Goal: Check status: Check status

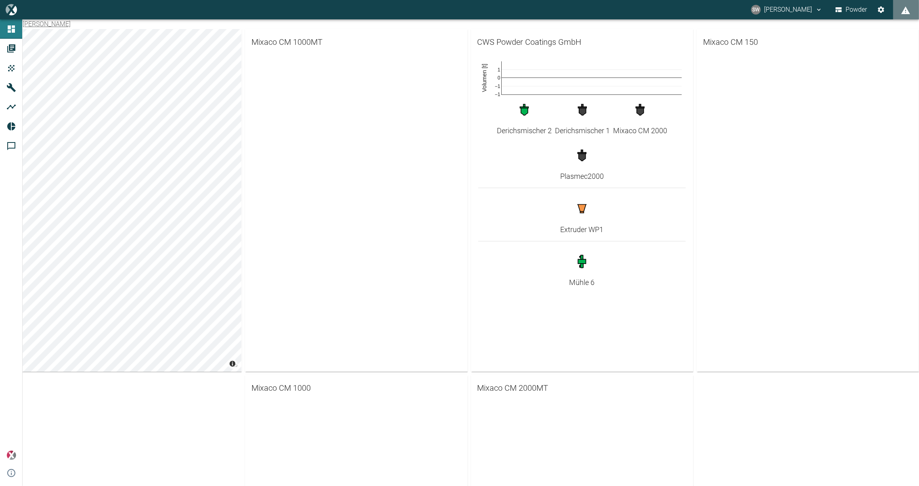
click at [584, 207] on icon "button" at bounding box center [582, 208] width 9 height 8
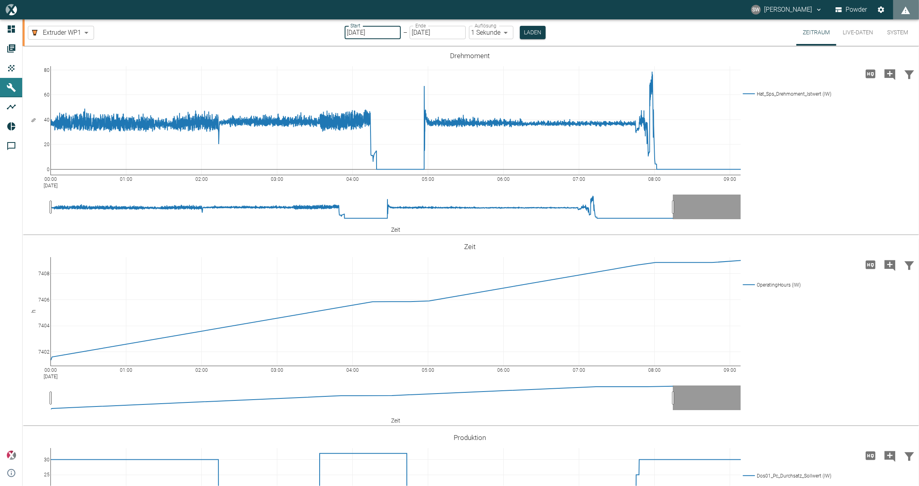
click at [379, 33] on input "23.09.2025" at bounding box center [373, 32] width 56 height 13
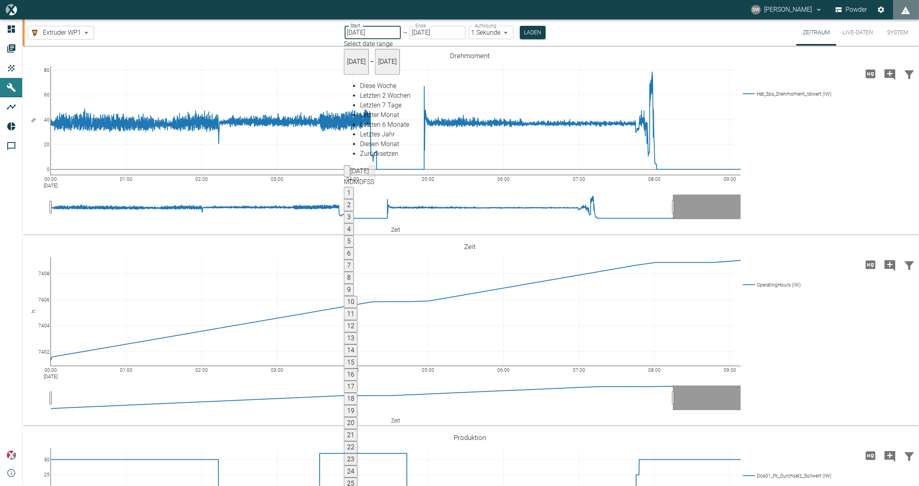
click at [379, 119] on span "Letzter Monat" at bounding box center [379, 115] width 39 height 8
type input "[DATE]"
type input "10min"
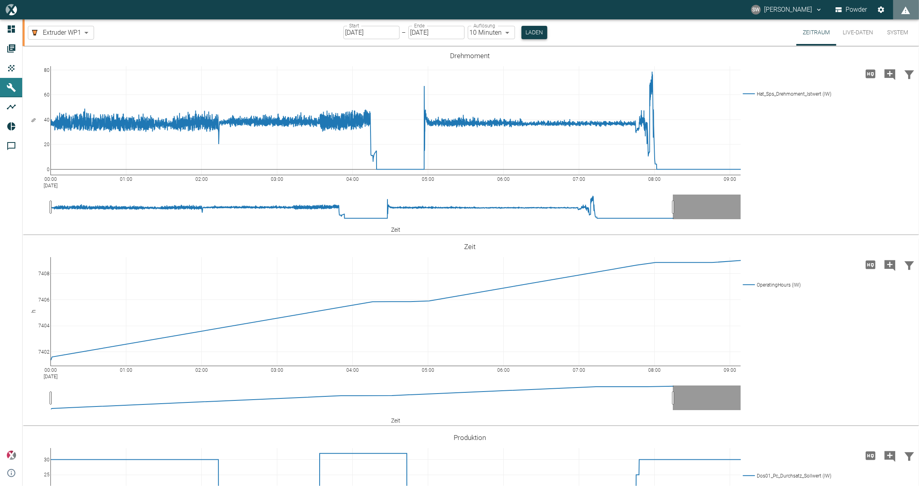
click at [528, 29] on button "Laden" at bounding box center [535, 32] width 26 height 13
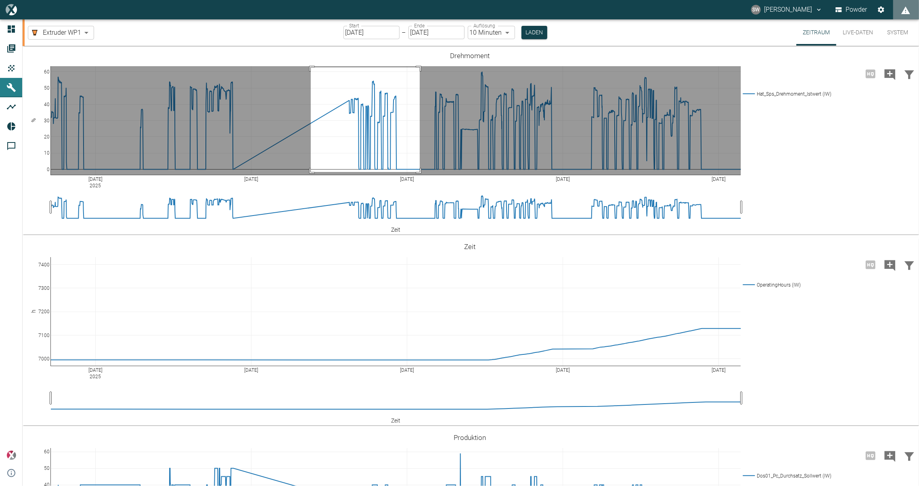
drag, startPoint x: 311, startPoint y: 67, endPoint x: 420, endPoint y: 172, distance: 151.0
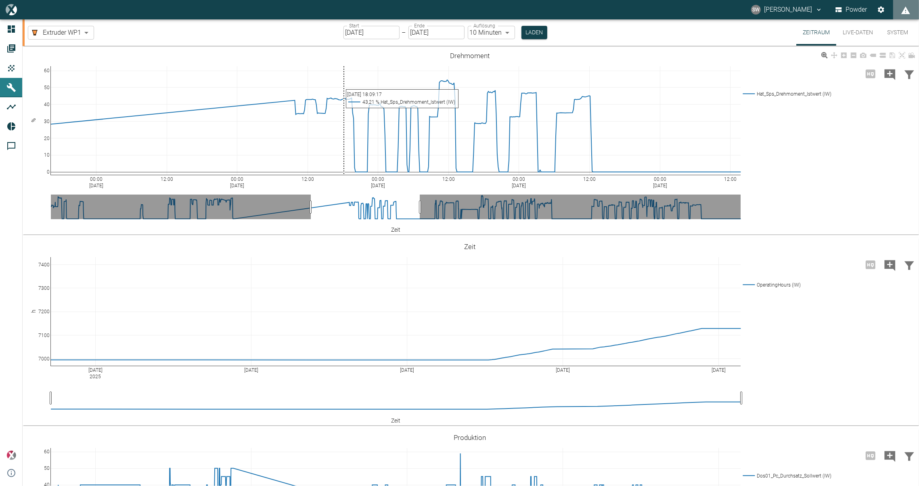
drag, startPoint x: 291, startPoint y: 50, endPoint x: 344, endPoint y: 109, distance: 79.2
click at [344, 109] on div "00:00 Aug 13, 2025 12:00 00:00 Aug 14, 2025 12:00 00:00 Aug 15, 2025 12:00 00:0…" at bounding box center [470, 141] width 895 height 182
drag, startPoint x: 294, startPoint y: 54, endPoint x: 426, endPoint y: 150, distance: 163.9
click at [426, 150] on div "00:00 Aug 13, 2025 12:00 00:00 Aug 14, 2025 12:00 00:00 Aug 15, 2025 12:00 00:0…" at bounding box center [470, 141] width 895 height 182
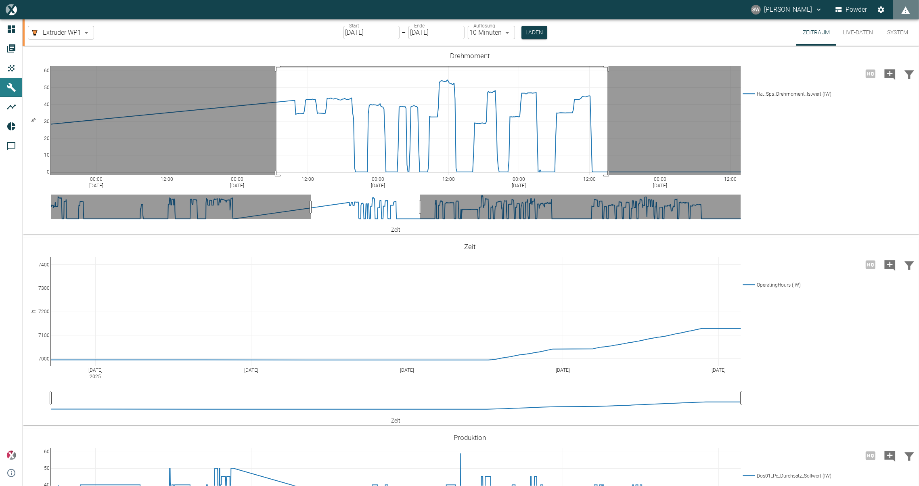
drag, startPoint x: 277, startPoint y: 67, endPoint x: 608, endPoint y: 179, distance: 349.4
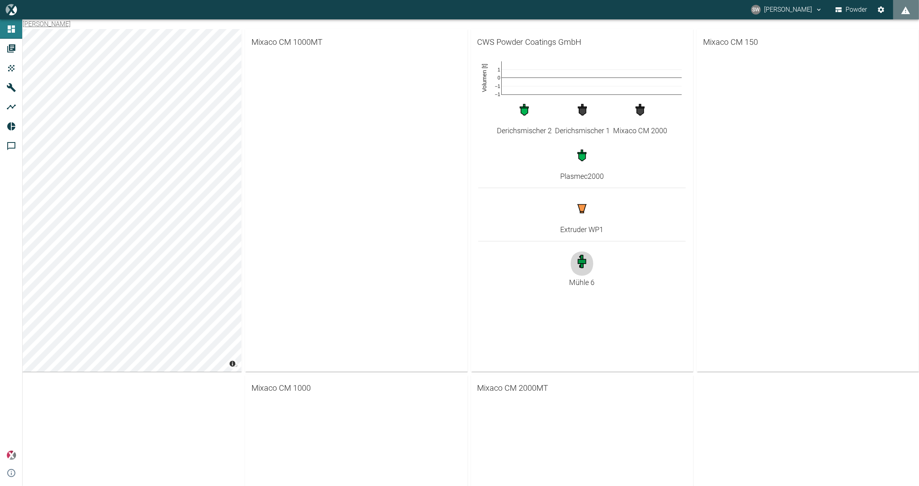
click at [580, 267] on icon "button" at bounding box center [581, 261] width 3 height 12
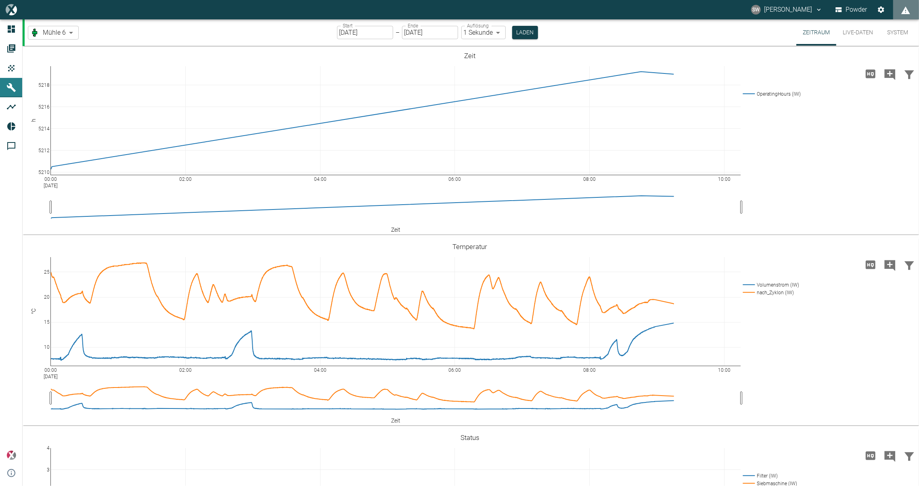
click at [382, 33] on input "23.09.2025" at bounding box center [365, 32] width 56 height 13
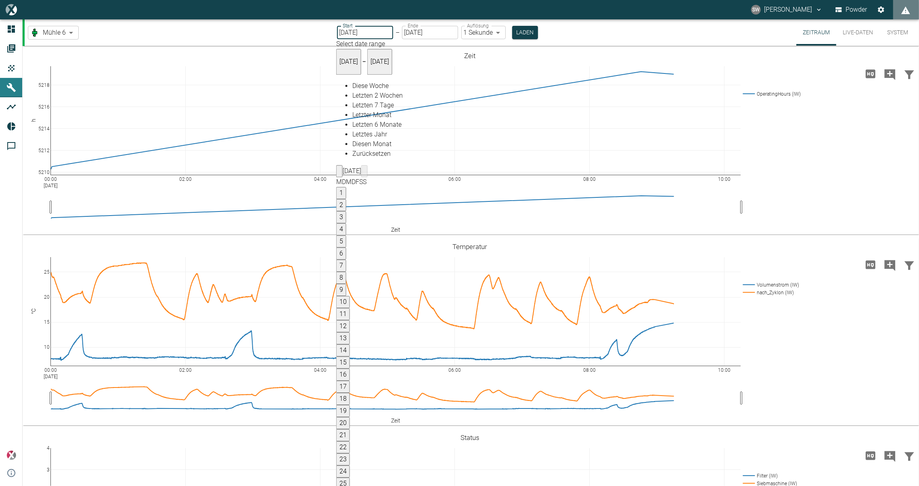
click at [367, 33] on input "23.09.2025" at bounding box center [365, 32] width 56 height 13
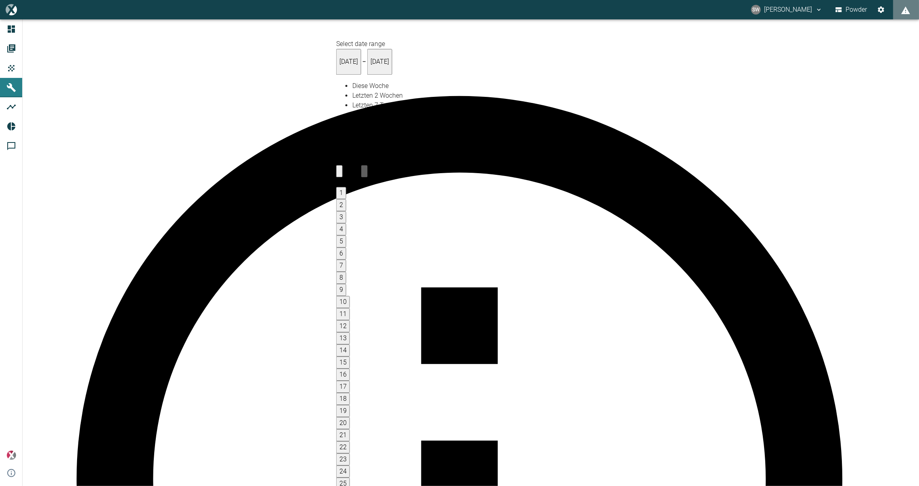
click at [350, 345] on button "14" at bounding box center [343, 351] width 14 height 12
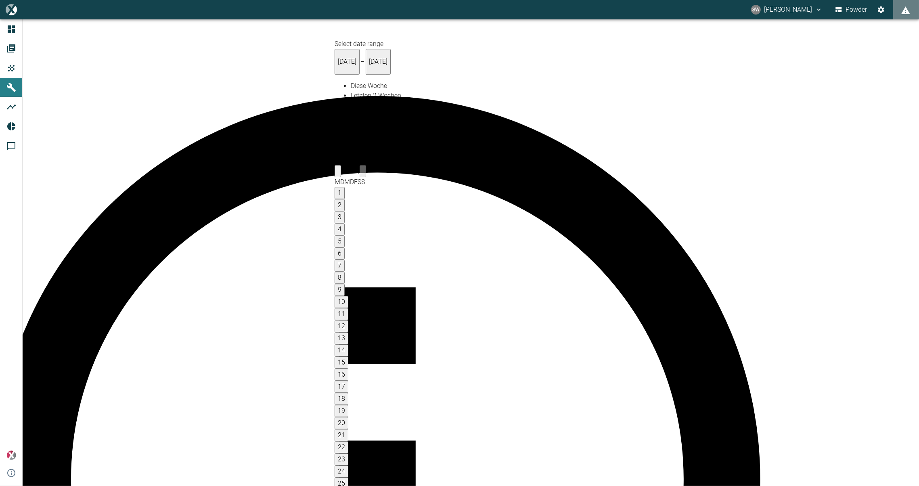
type input "[DATE]"
type input "10min"
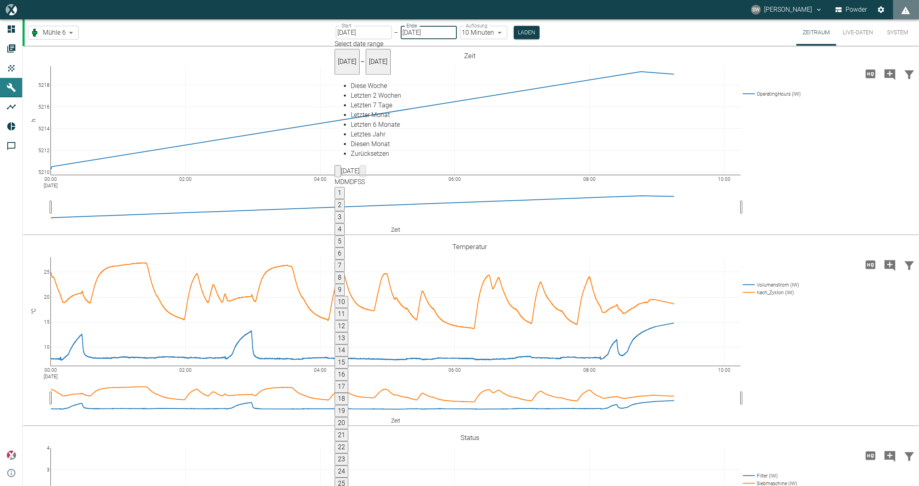
click at [348, 381] on button "17" at bounding box center [342, 387] width 14 height 12
type input "17.08.2025"
type input "2min"
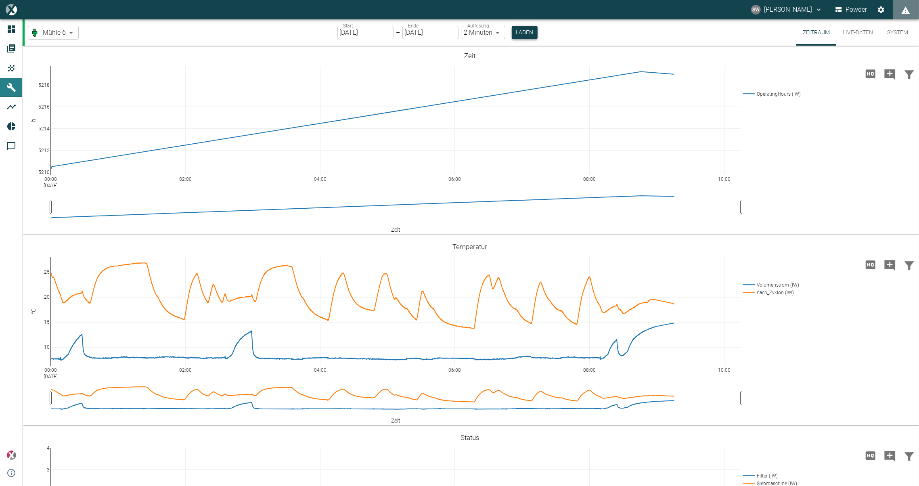
click at [514, 34] on button "Laden" at bounding box center [525, 32] width 26 height 13
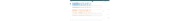
scroll to position [632, 0]
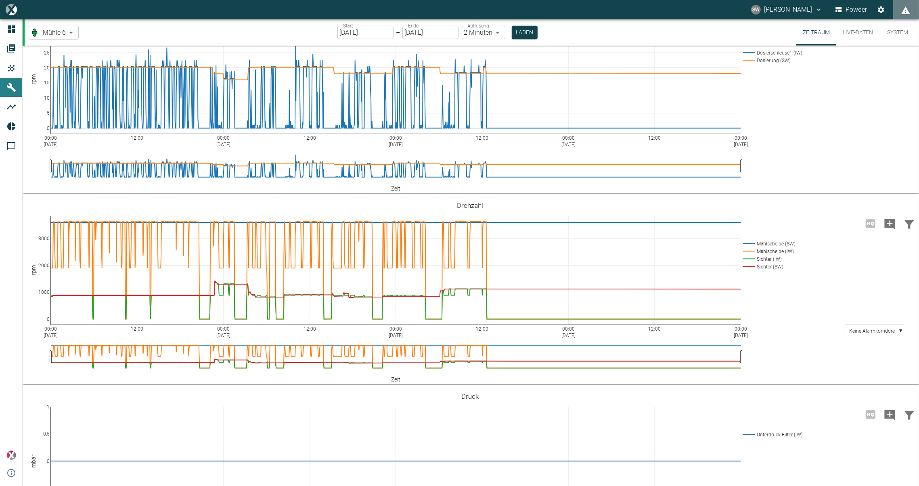
click at [753, 64] on rect at bounding box center [771, 61] width 61 height 8
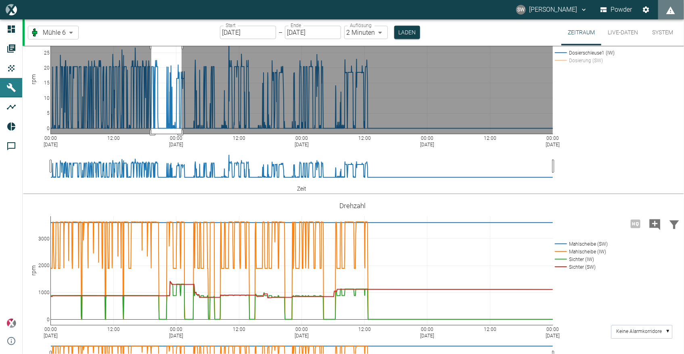
drag, startPoint x: 151, startPoint y: 217, endPoint x: 182, endPoint y: 306, distance: 94.2
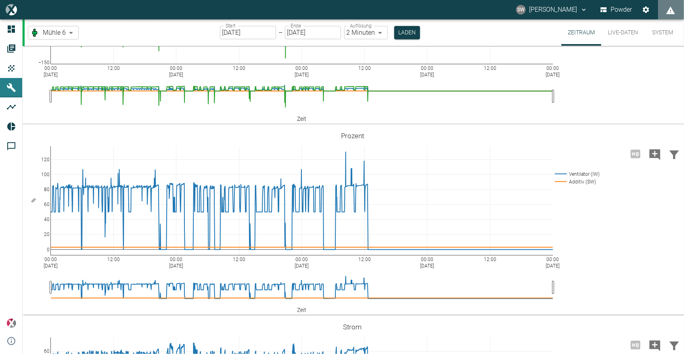
scroll to position [1248, 0]
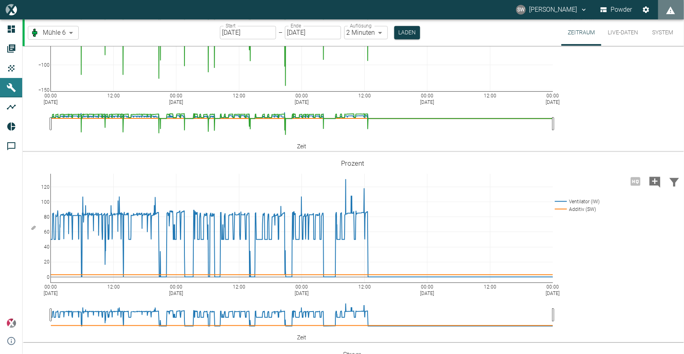
click at [566, 22] on rect at bounding box center [579, 18] width 53 height 8
click at [566, 29] on rect at bounding box center [579, 26] width 53 height 8
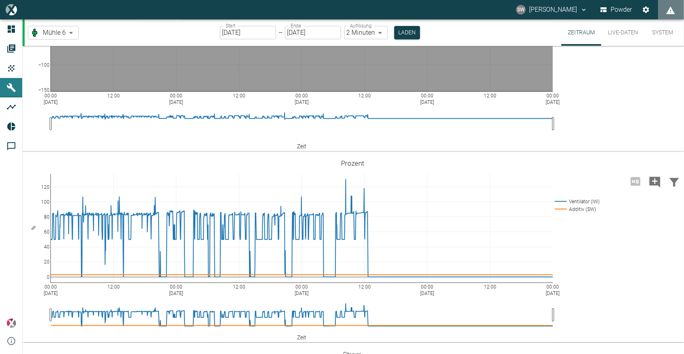
drag, startPoint x: 142, startPoint y: 166, endPoint x: 181, endPoint y: 192, distance: 47.4
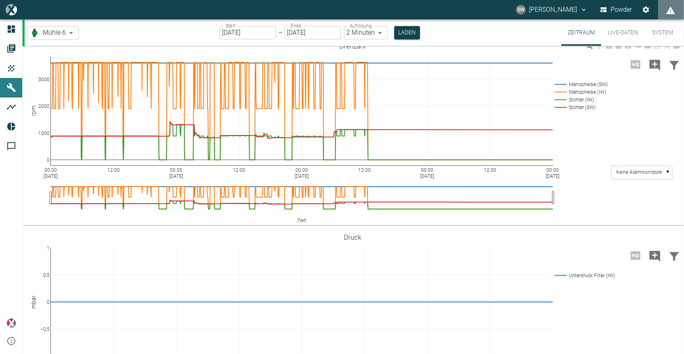
scroll to position [771, 0]
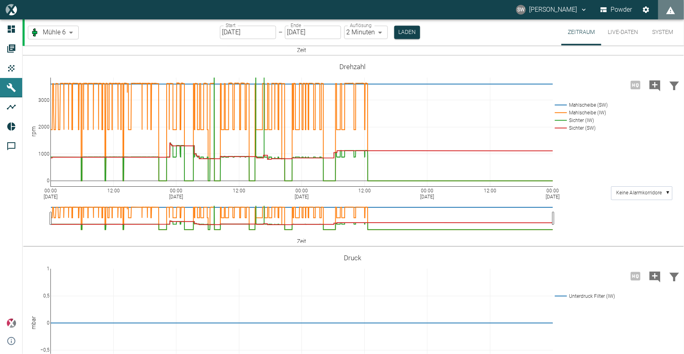
scroll to position [734, 0]
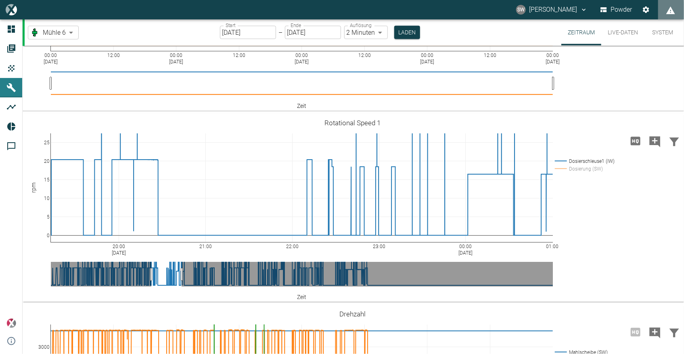
scroll to position [734, 0]
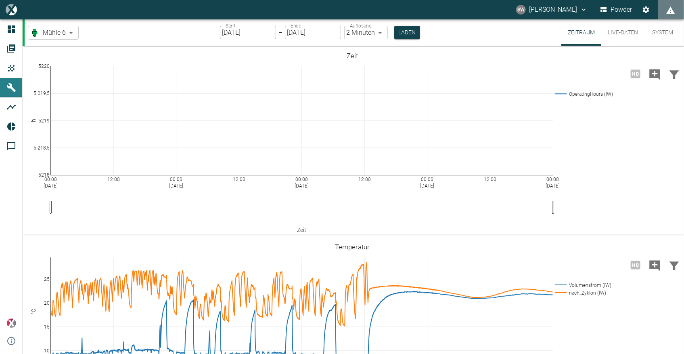
scroll to position [734, 0]
